Goal: Transaction & Acquisition: Book appointment/travel/reservation

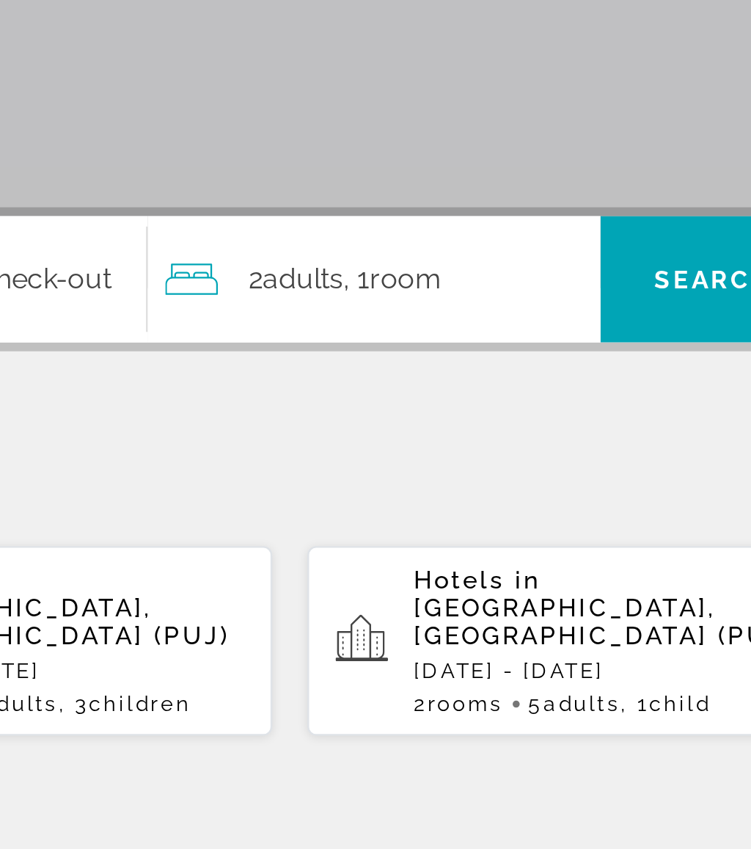
click at [442, 426] on div "2 Adult Adults , 1 Room rooms" at bounding box center [533, 436] width 182 height 21
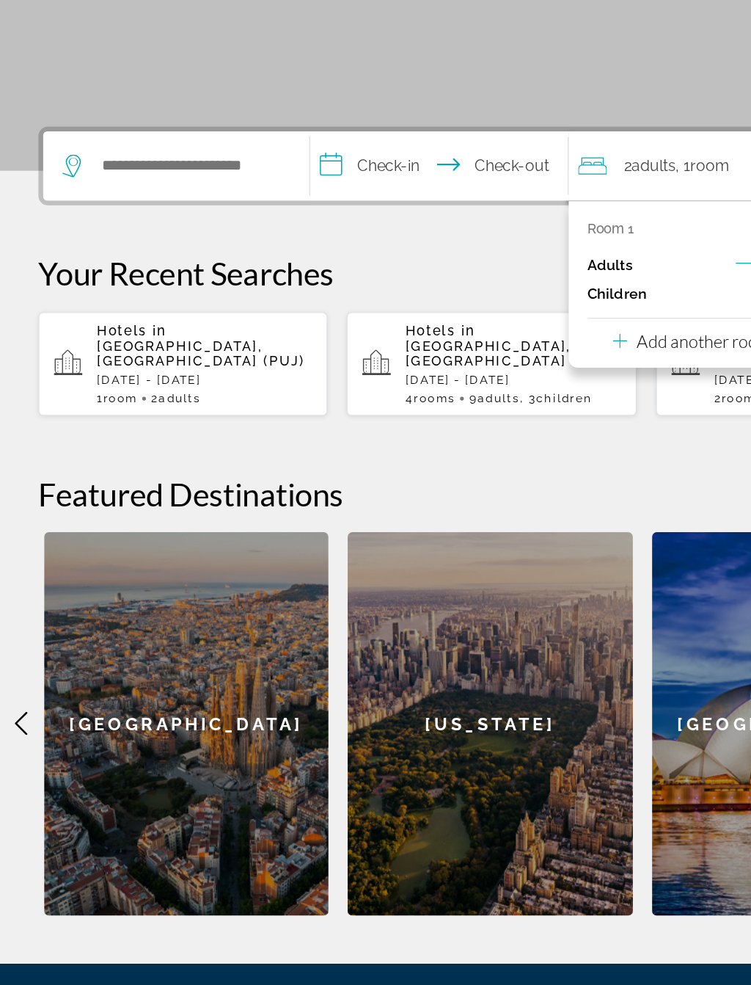
click at [530, 484] on p "Add another room" at bounding box center [538, 492] width 103 height 16
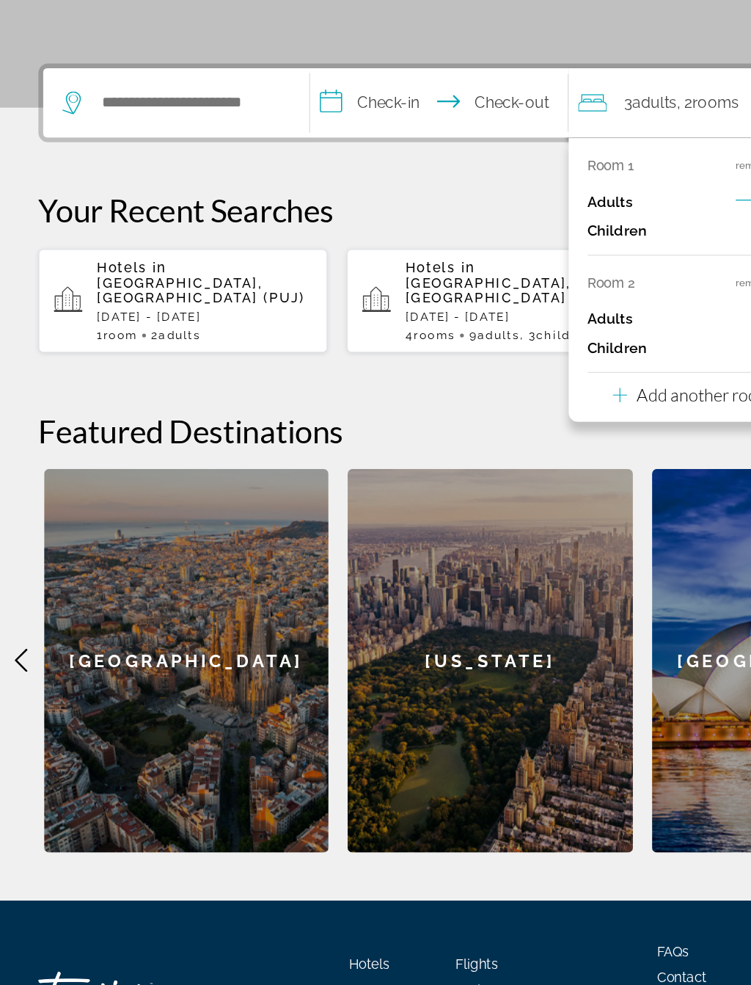
click at [532, 526] on p "Add another room" at bounding box center [538, 534] width 103 height 16
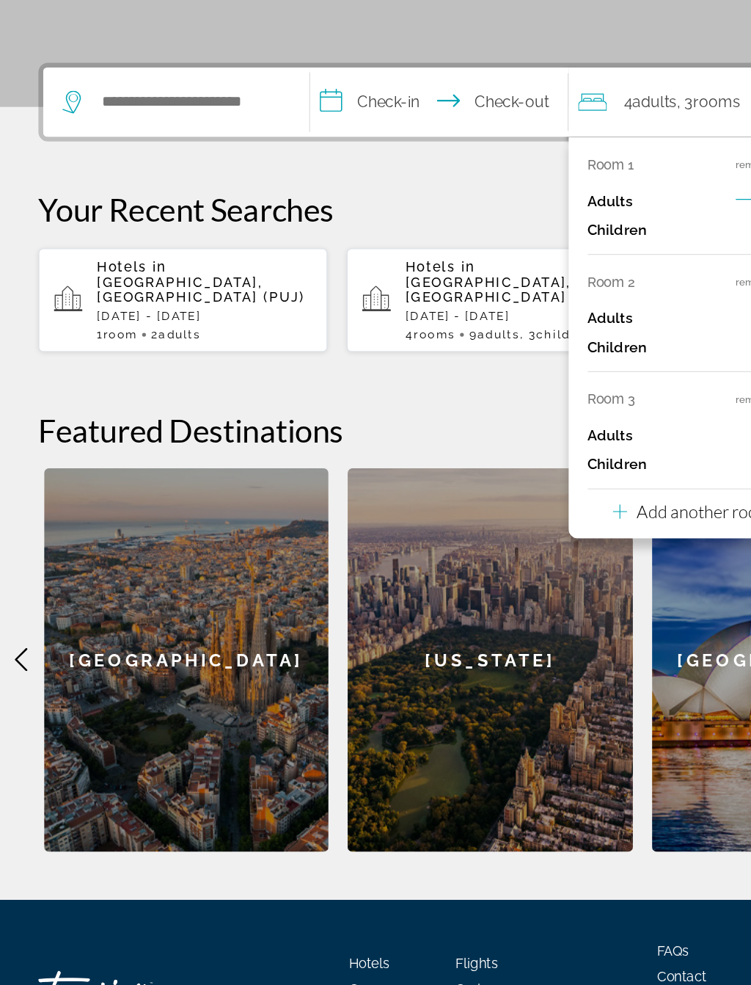
click at [525, 615] on p "Add another room" at bounding box center [538, 623] width 103 height 16
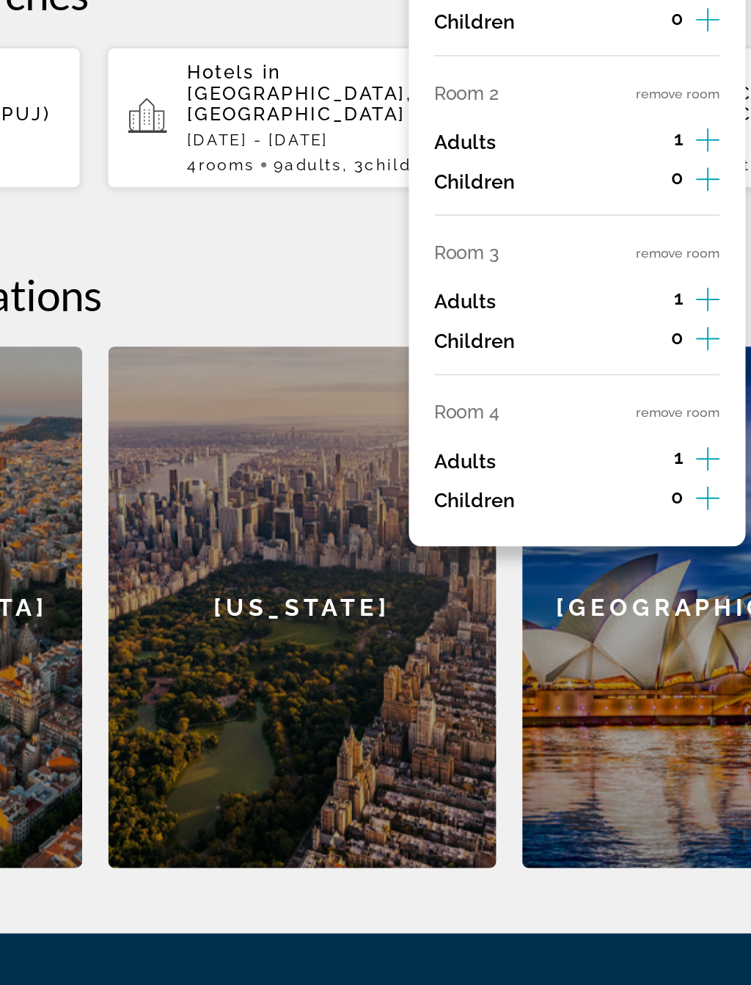
click at [562, 622] on button "remove room" at bounding box center [585, 627] width 47 height 10
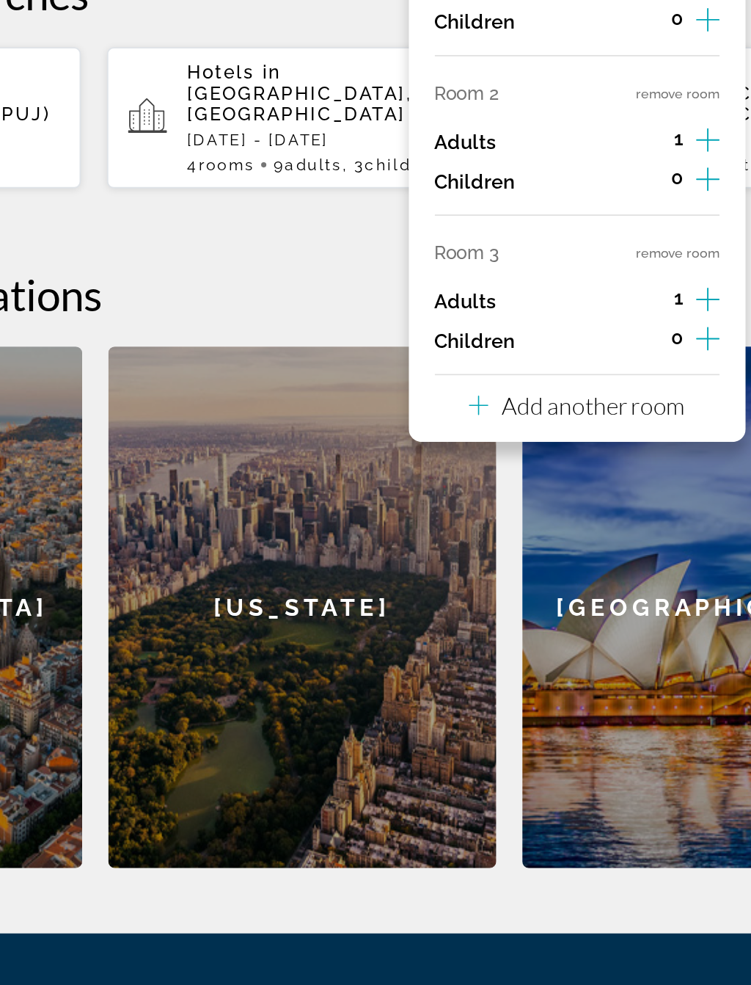
click at [562, 533] on button "remove room" at bounding box center [585, 538] width 47 height 10
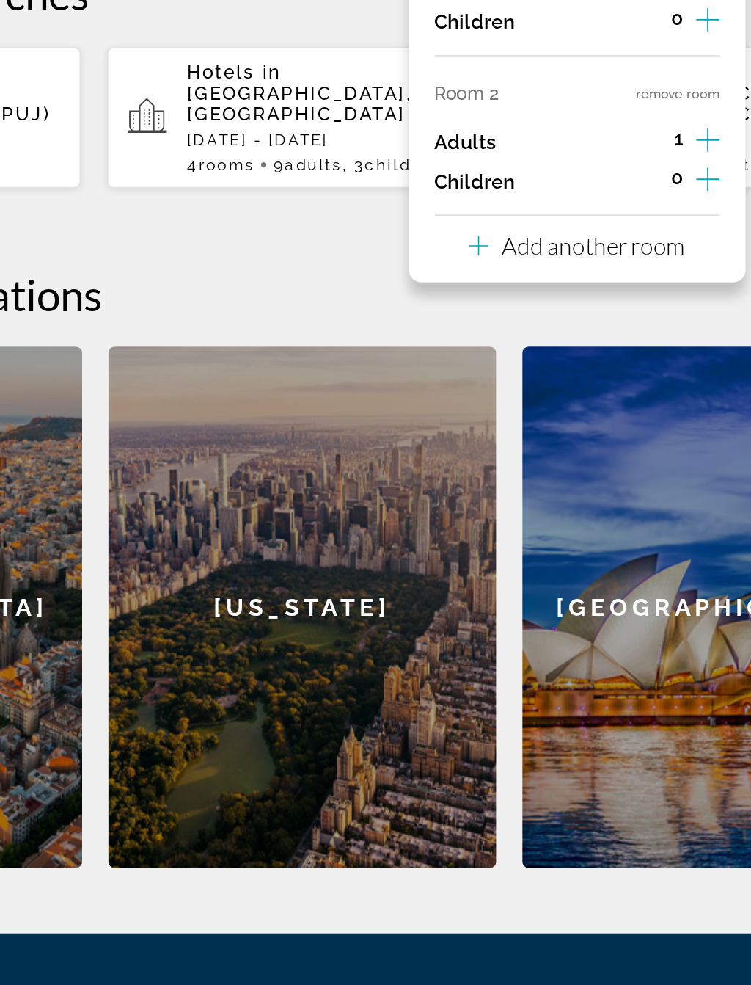
click at [562, 443] on button "remove room" at bounding box center [585, 448] width 47 height 10
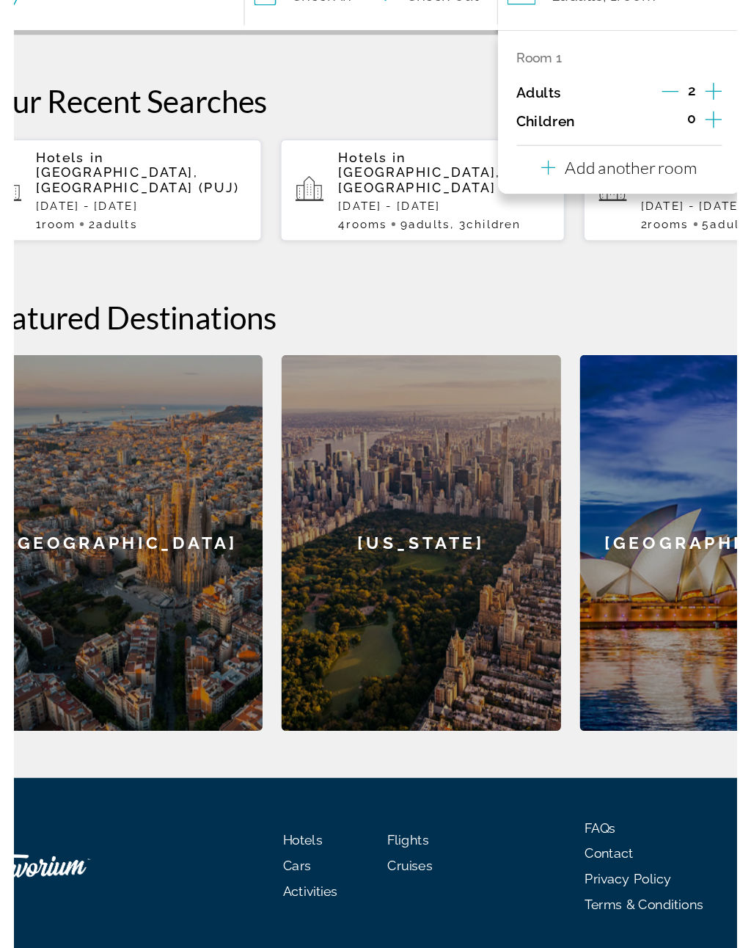
scroll to position [227, 0]
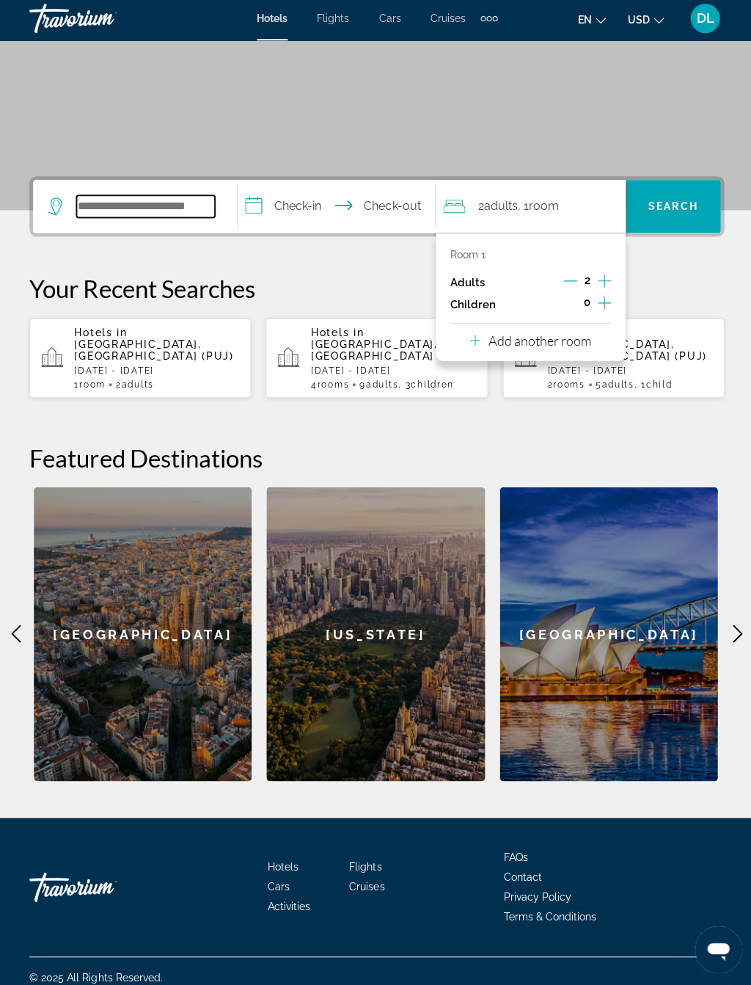
click at [177, 200] on input "Search hotel destination" at bounding box center [145, 209] width 138 height 22
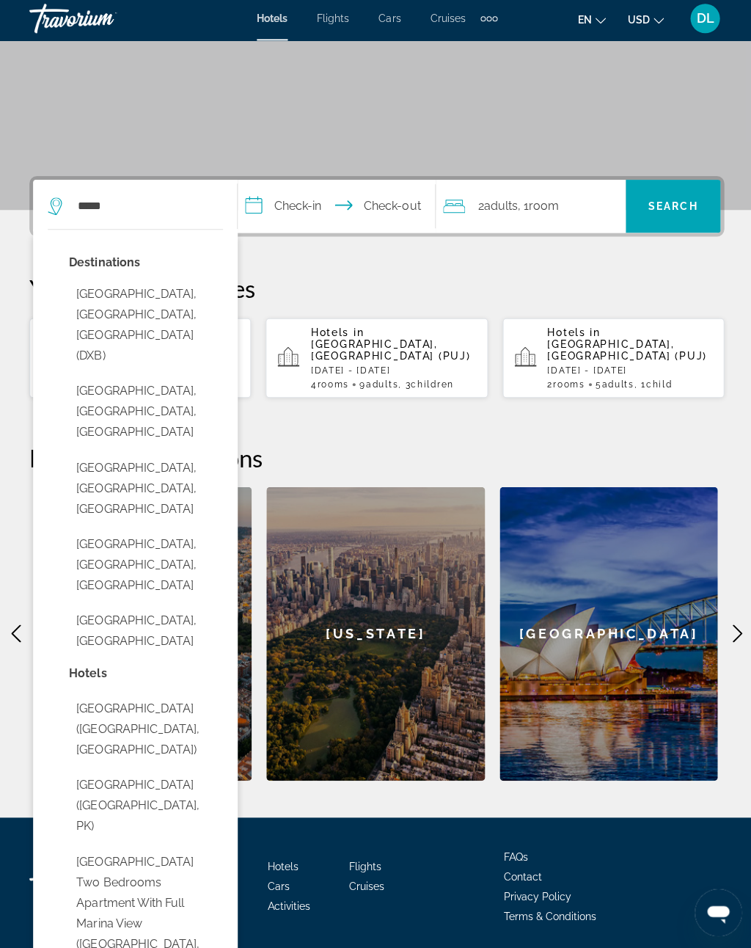
click at [178, 296] on button "[GEOGRAPHIC_DATA], [GEOGRAPHIC_DATA], [GEOGRAPHIC_DATA] (DXB)" at bounding box center [145, 328] width 153 height 90
type input "**********"
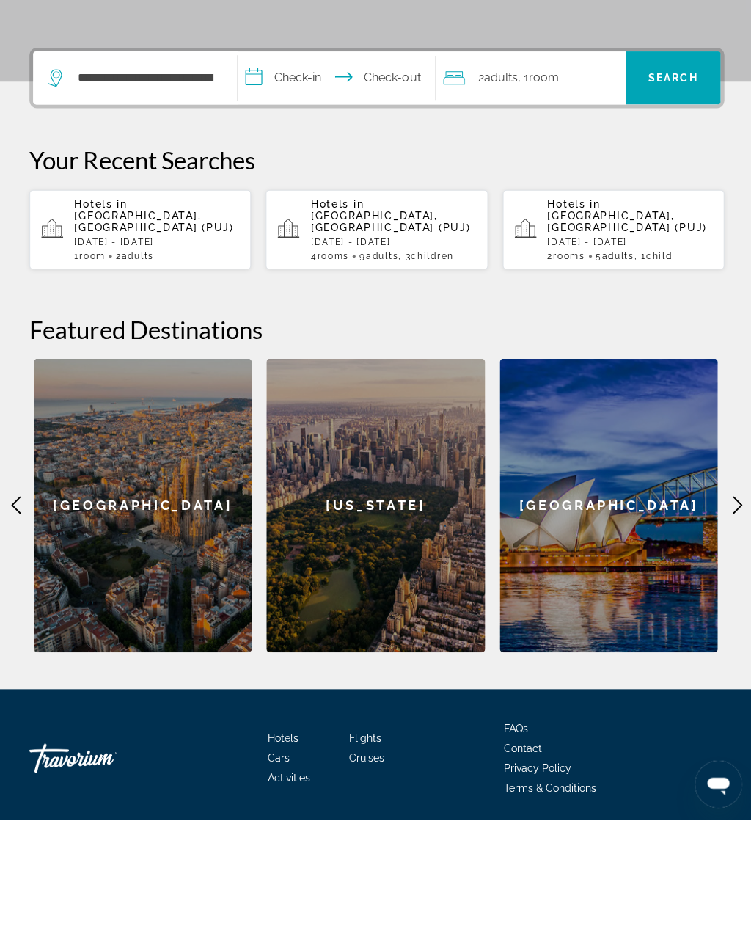
click at [310, 183] on input "**********" at bounding box center [338, 211] width 203 height 57
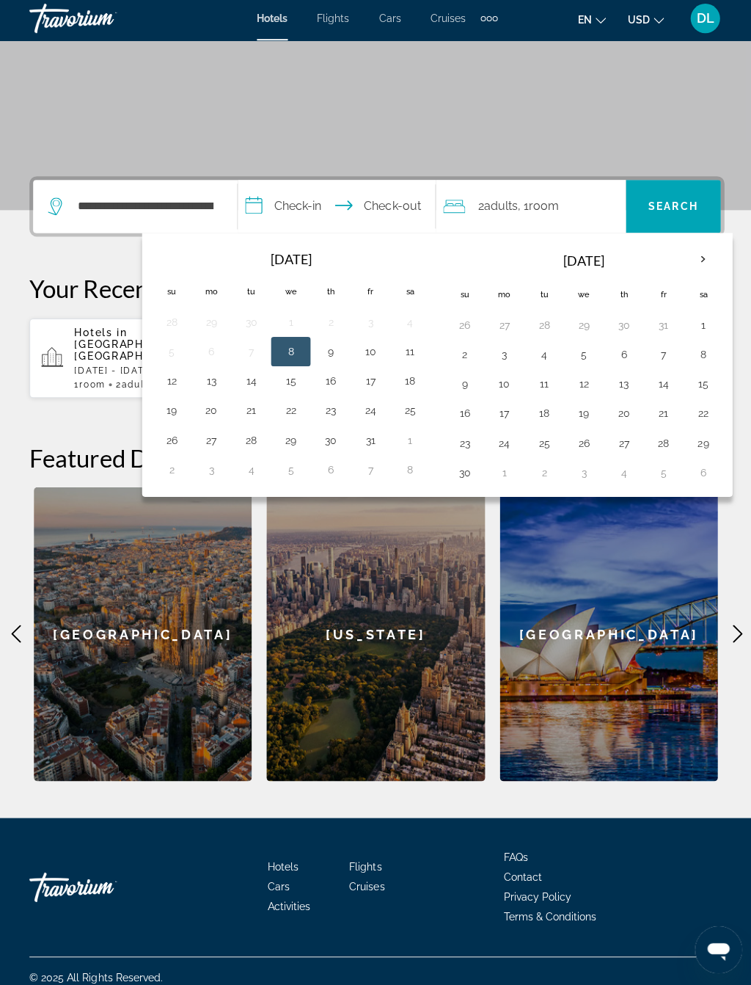
click at [216, 434] on button "27" at bounding box center [210, 441] width 23 height 21
click at [222, 465] on button "3" at bounding box center [210, 471] width 23 height 21
type input "**********"
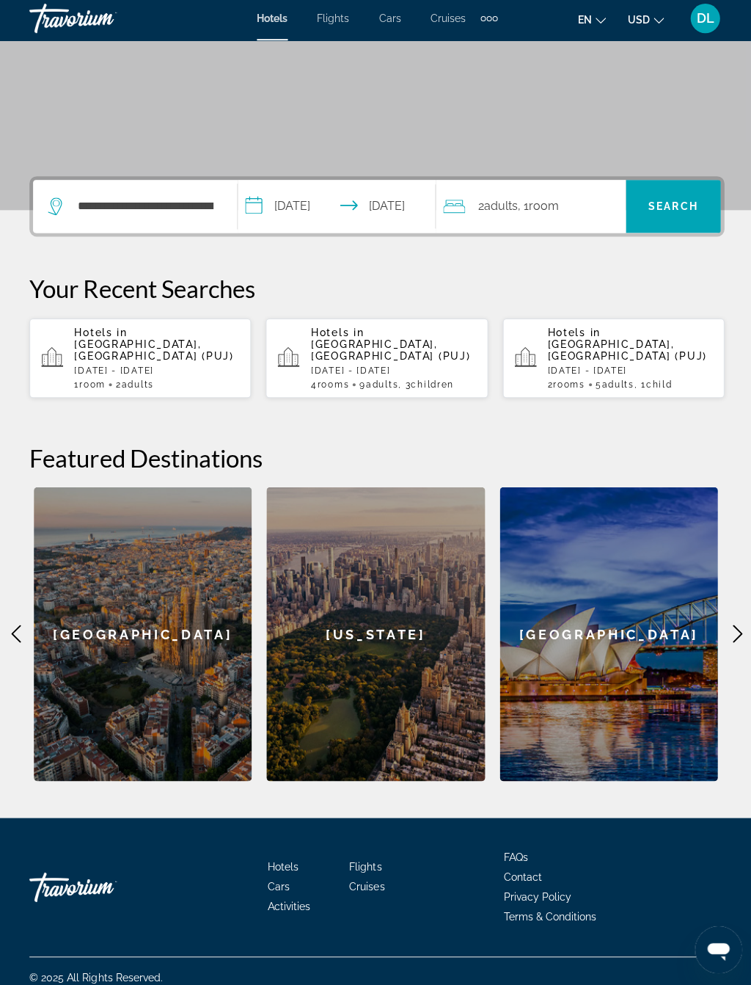
scroll to position [222, 0]
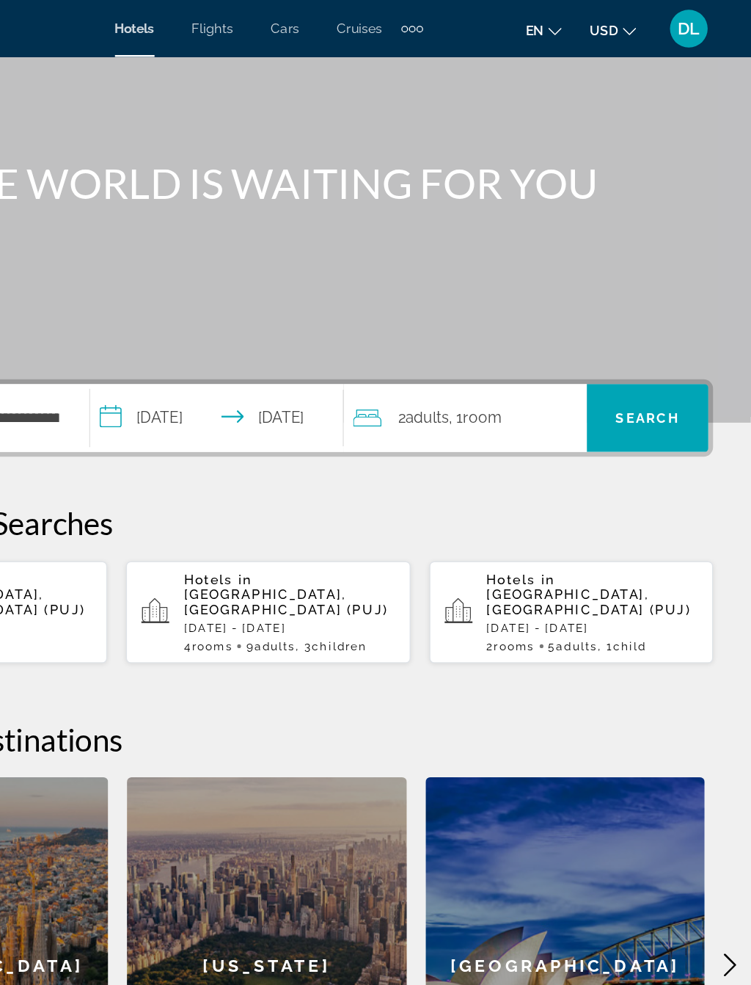
click at [647, 328] on span "Search" at bounding box center [672, 325] width 50 height 12
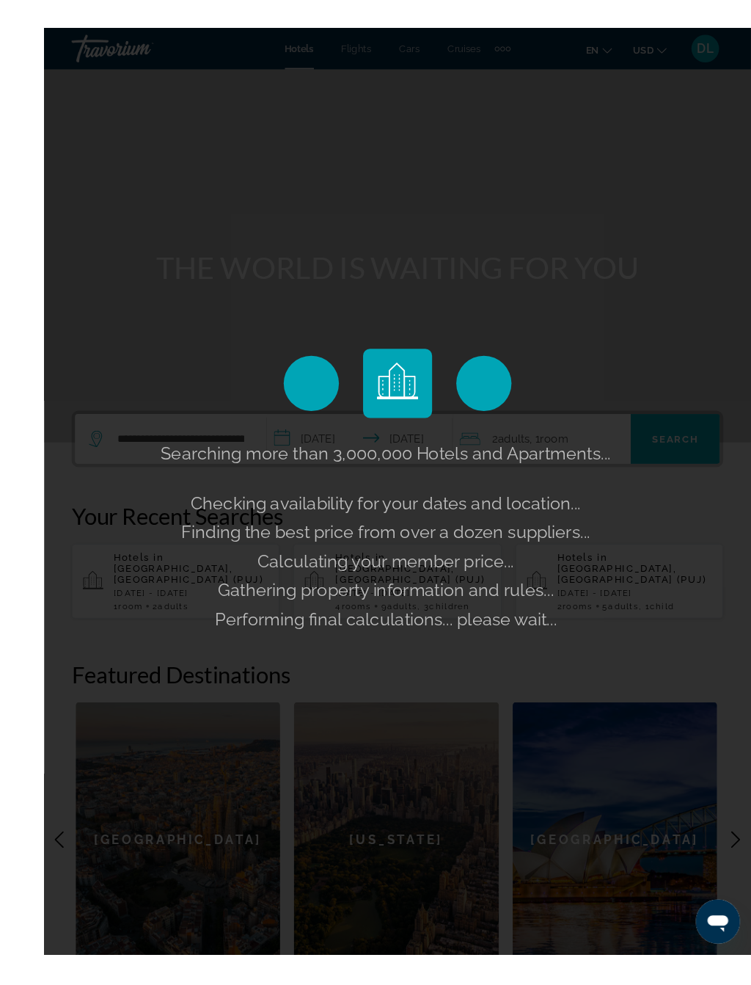
scroll to position [26, 0]
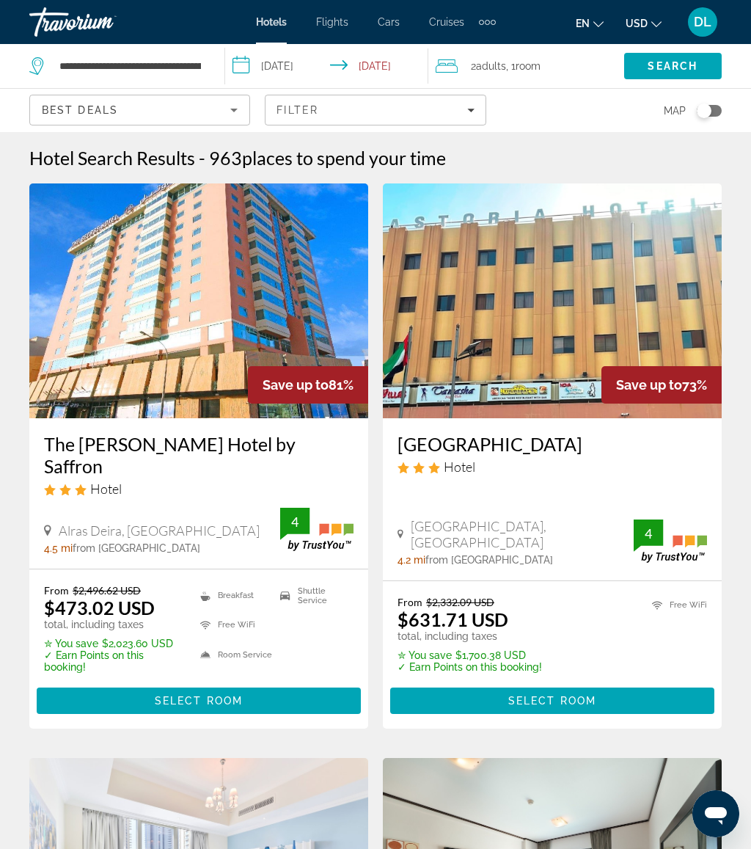
click at [301, 65] on input "**********" at bounding box center [329, 68] width 209 height 48
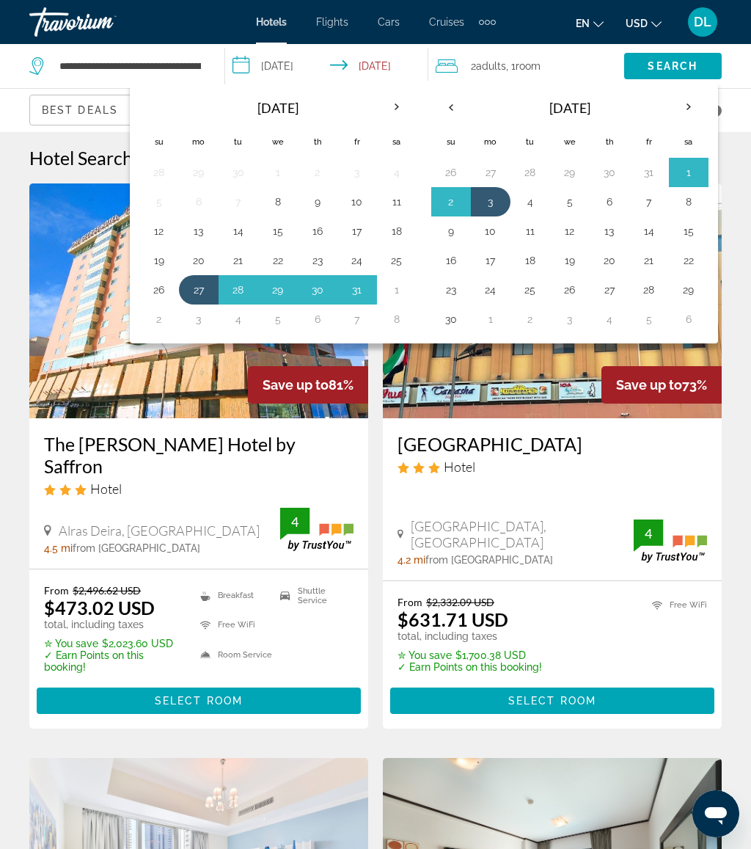
click at [314, 292] on button "30" at bounding box center [317, 290] width 23 height 21
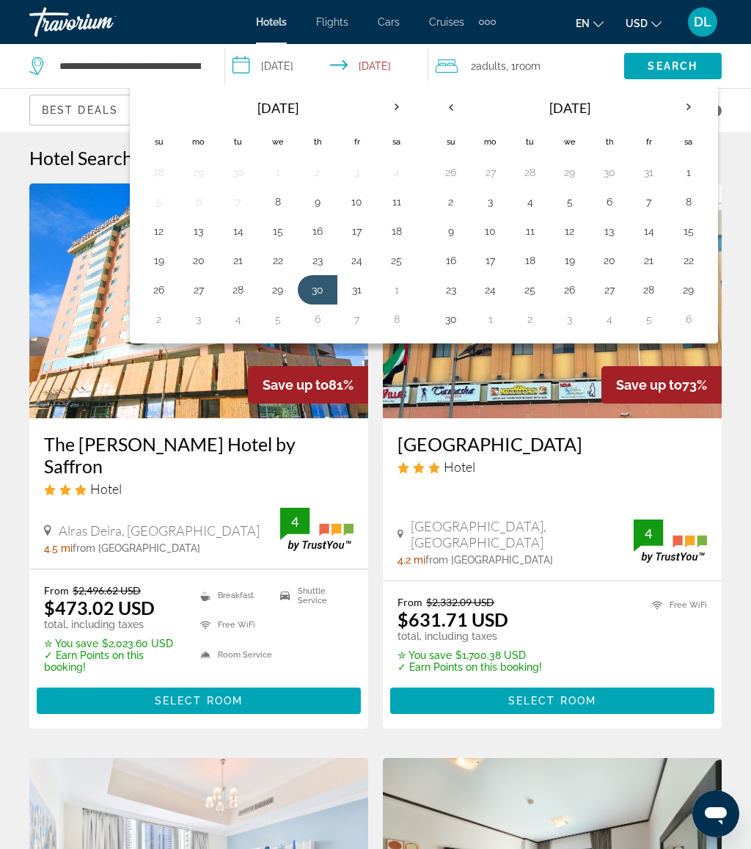
click at [321, 316] on button "6" at bounding box center [317, 319] width 23 height 21
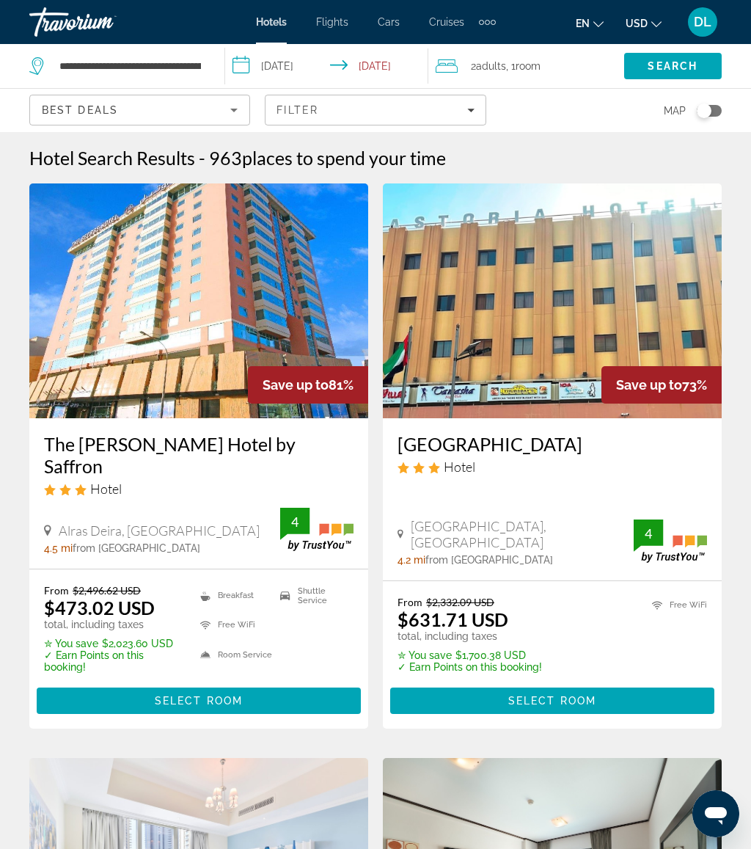
click at [662, 70] on span "Search" at bounding box center [673, 66] width 50 height 12
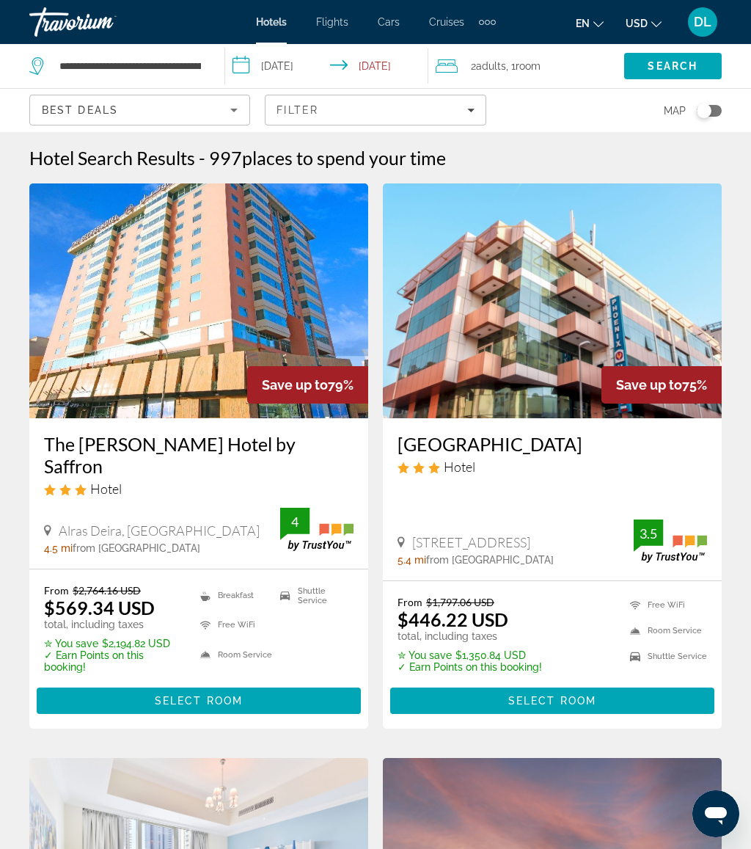
click at [291, 64] on input "**********" at bounding box center [329, 68] width 209 height 48
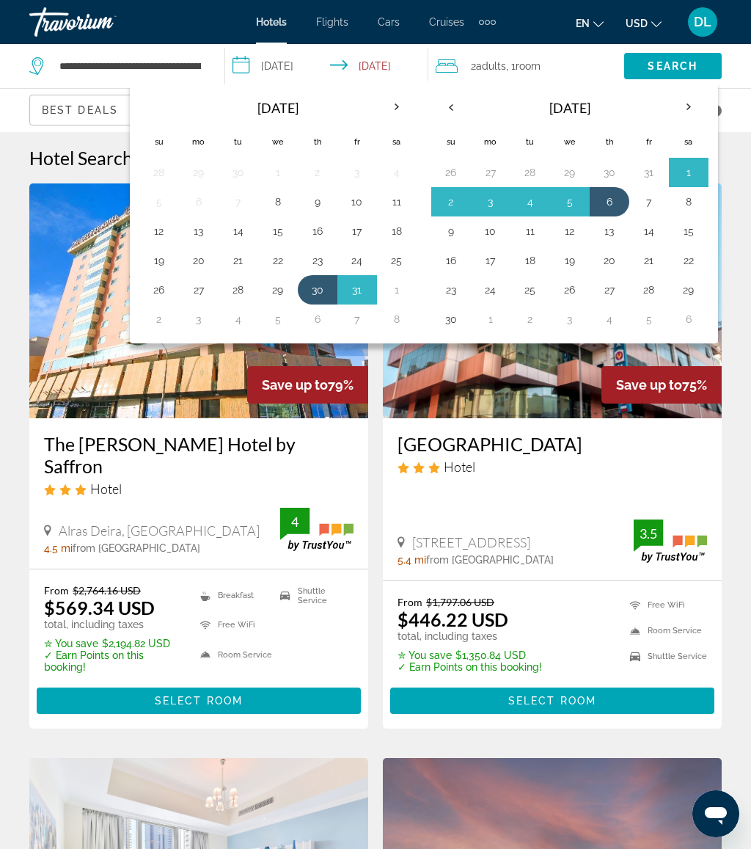
click at [497, 288] on button "24" at bounding box center [490, 290] width 23 height 21
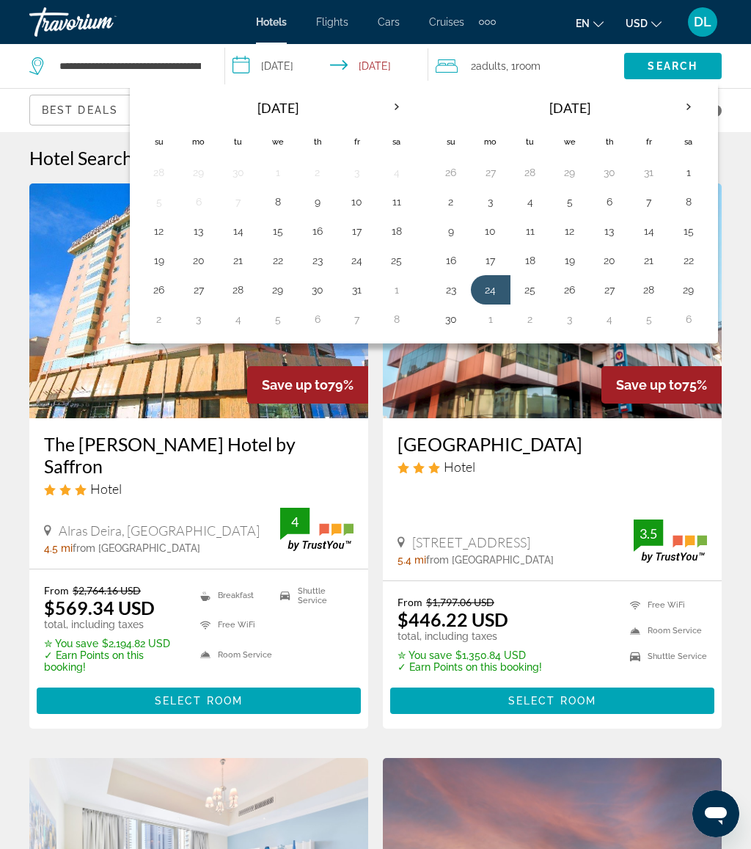
click at [498, 320] on button "1" at bounding box center [490, 319] width 23 height 21
type input "**********"
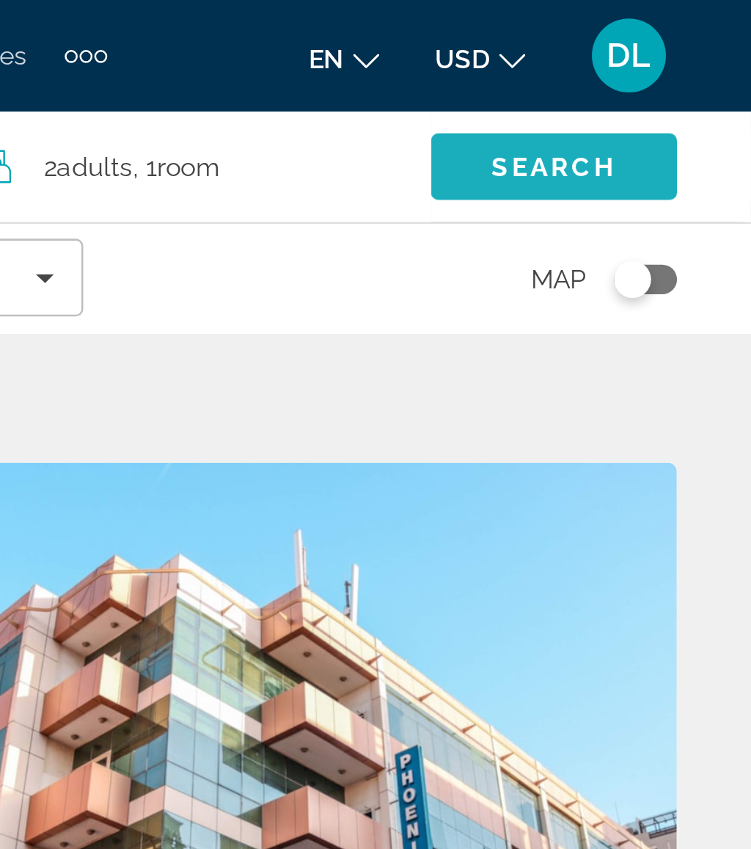
click at [648, 70] on span "Search" at bounding box center [673, 66] width 50 height 12
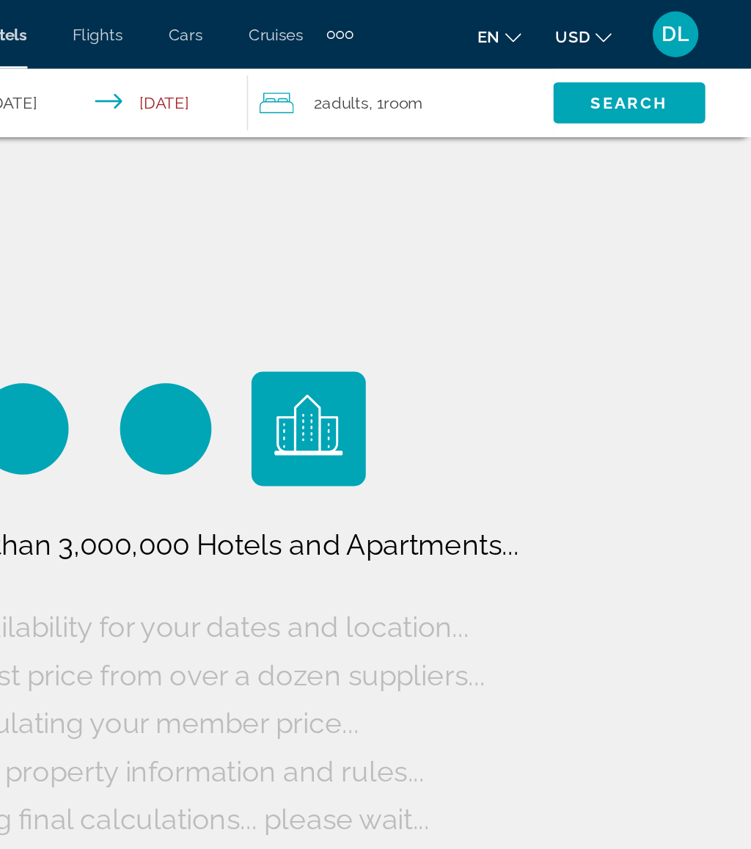
click at [648, 66] on span "Search" at bounding box center [673, 66] width 50 height 12
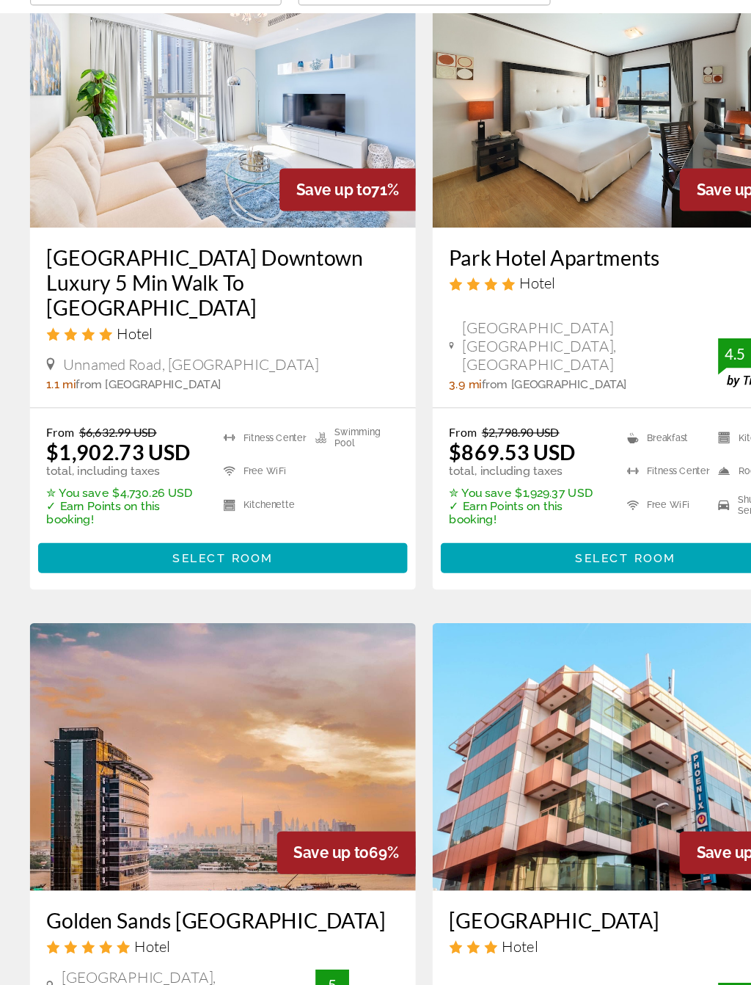
scroll to position [150, 0]
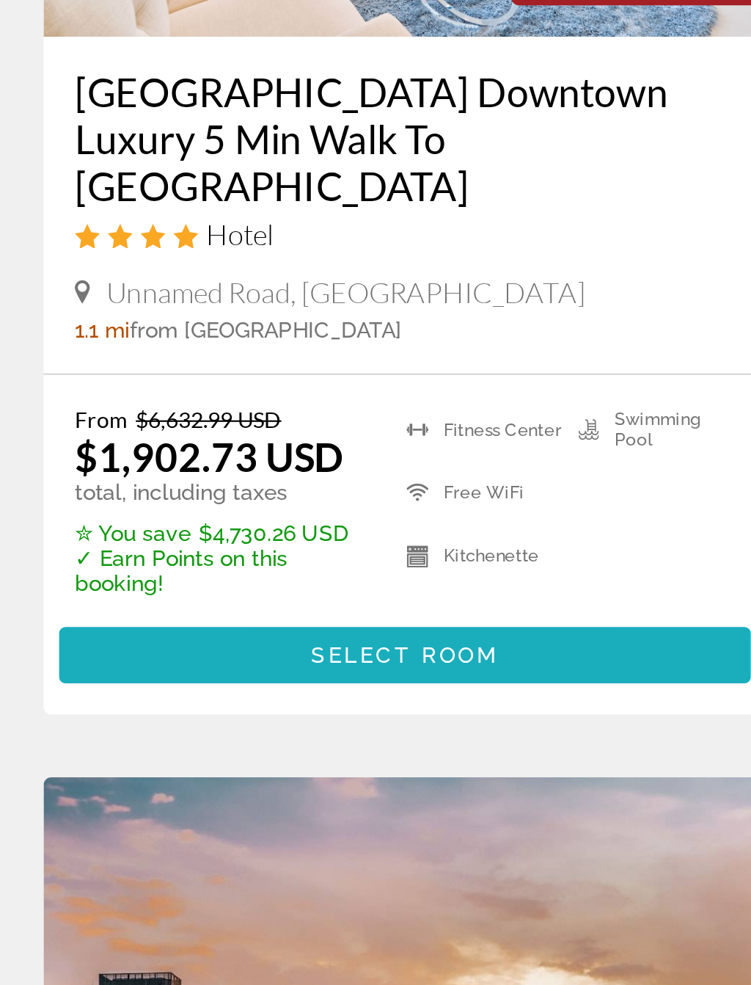
click at [227, 553] on span "Select Room" at bounding box center [199, 559] width 88 height 12
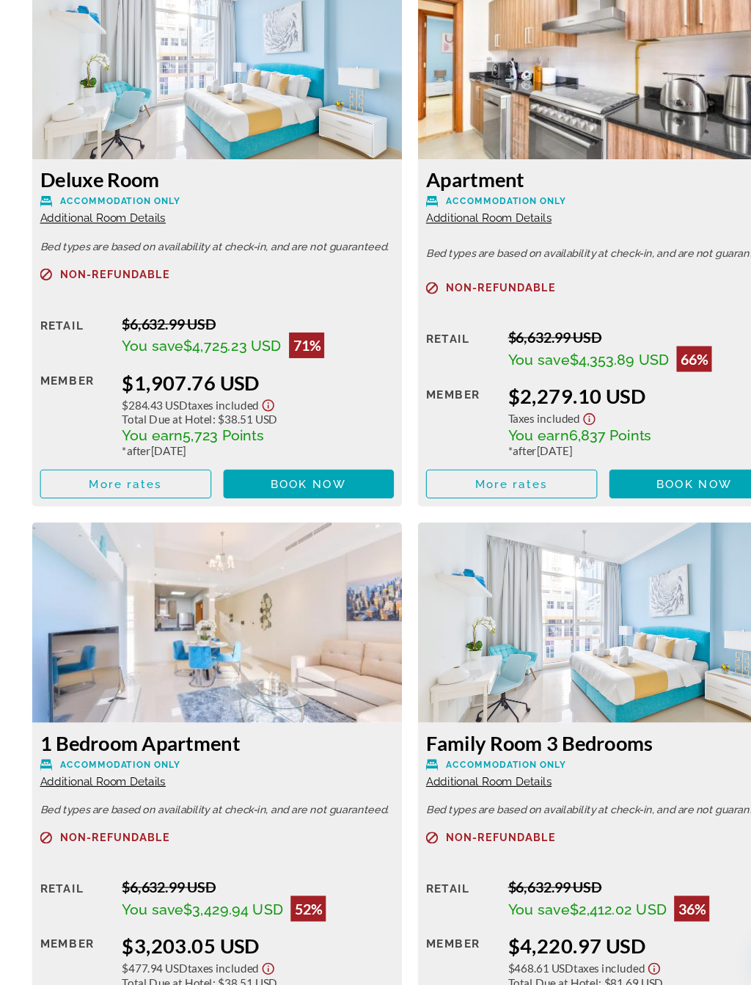
scroll to position [2502, 0]
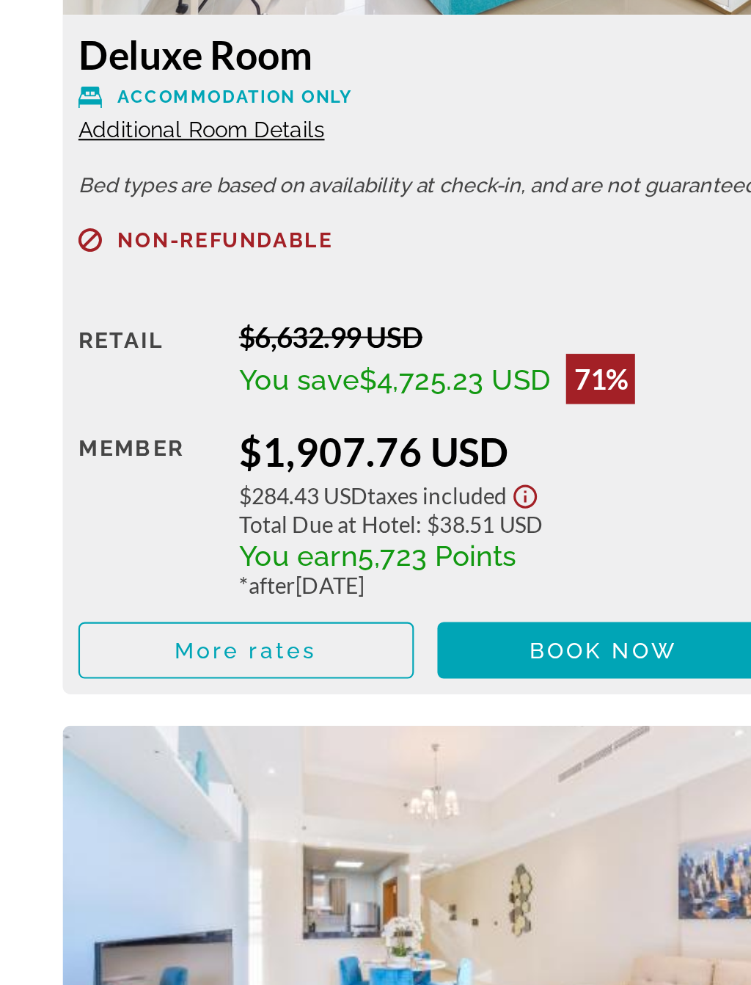
click at [256, 497] on span "Book now" at bounding box center [283, 503] width 70 height 12
